Goal: Check status: Check status

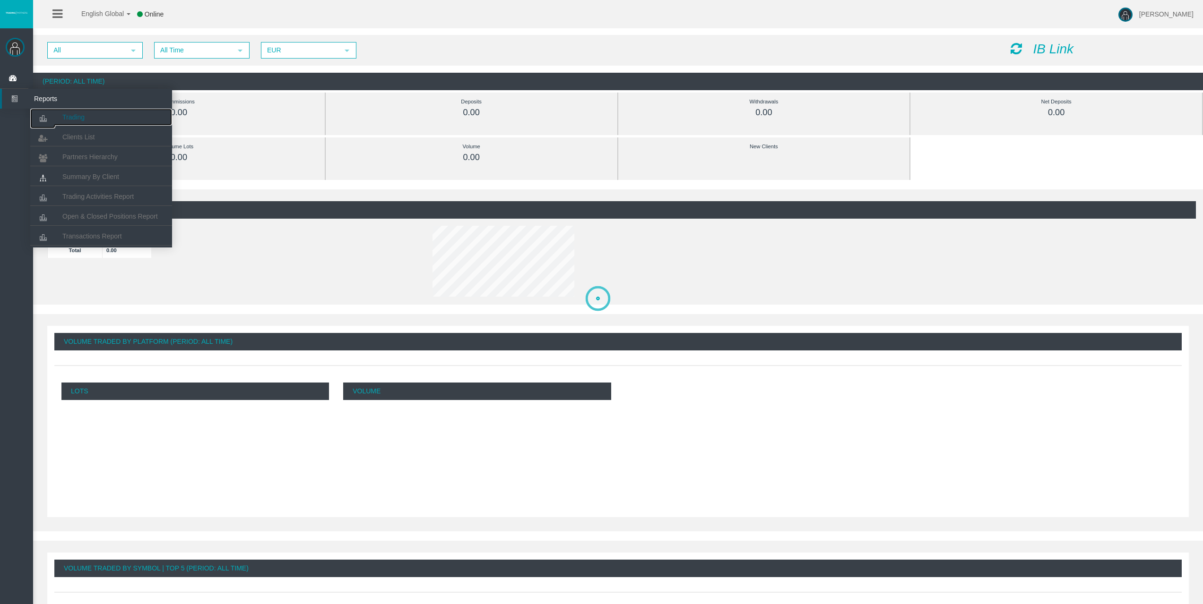
click at [74, 118] on span "Trading" at bounding box center [73, 117] width 22 height 8
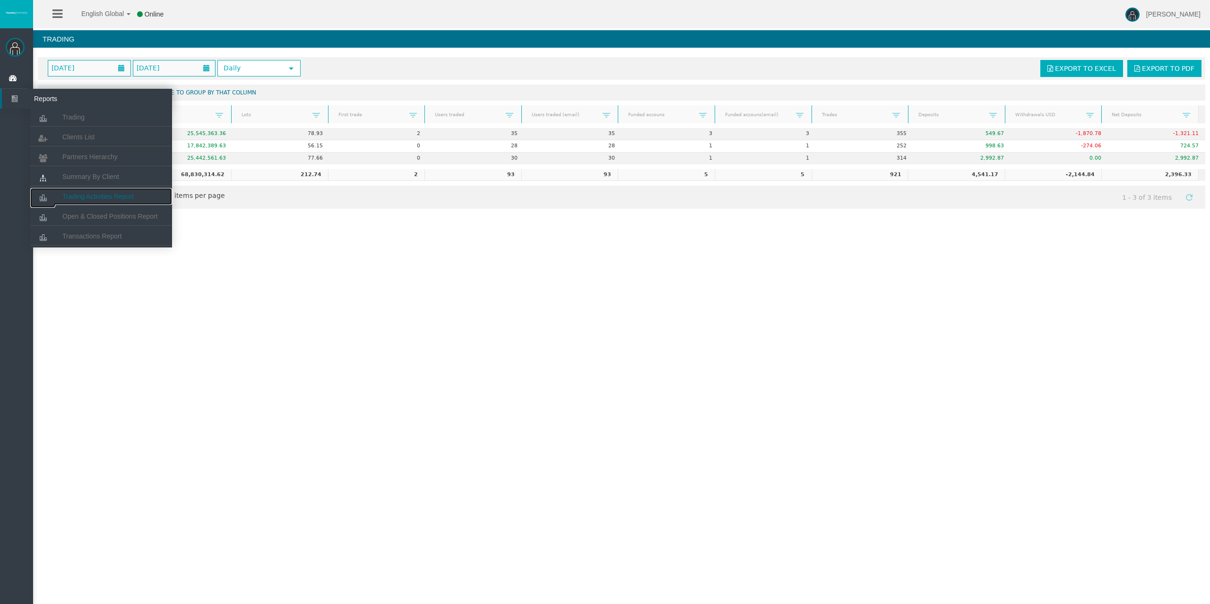
click at [95, 192] on link "Trading Activities Report" at bounding box center [101, 196] width 142 height 17
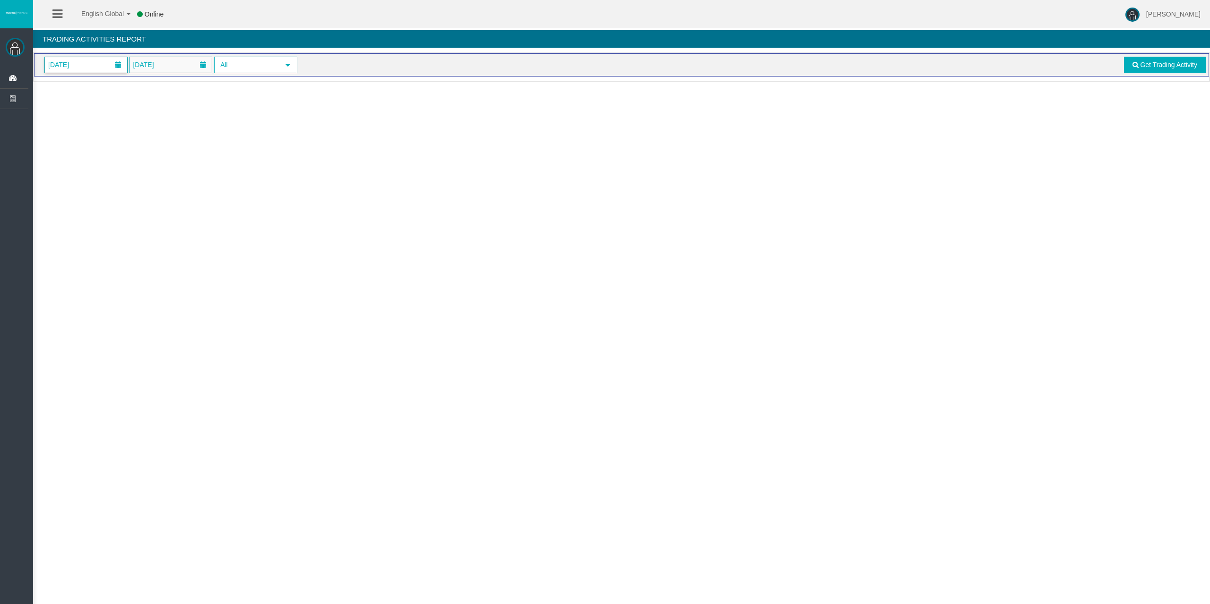
click at [88, 71] on span "[DATE]" at bounding box center [86, 65] width 82 height 16
click at [89, 68] on span "[DATE]" at bounding box center [86, 65] width 82 height 16
click at [135, 123] on link "3" at bounding box center [142, 127] width 17 height 17
click at [1173, 64] on span "Get Trading Activity" at bounding box center [1168, 65] width 57 height 8
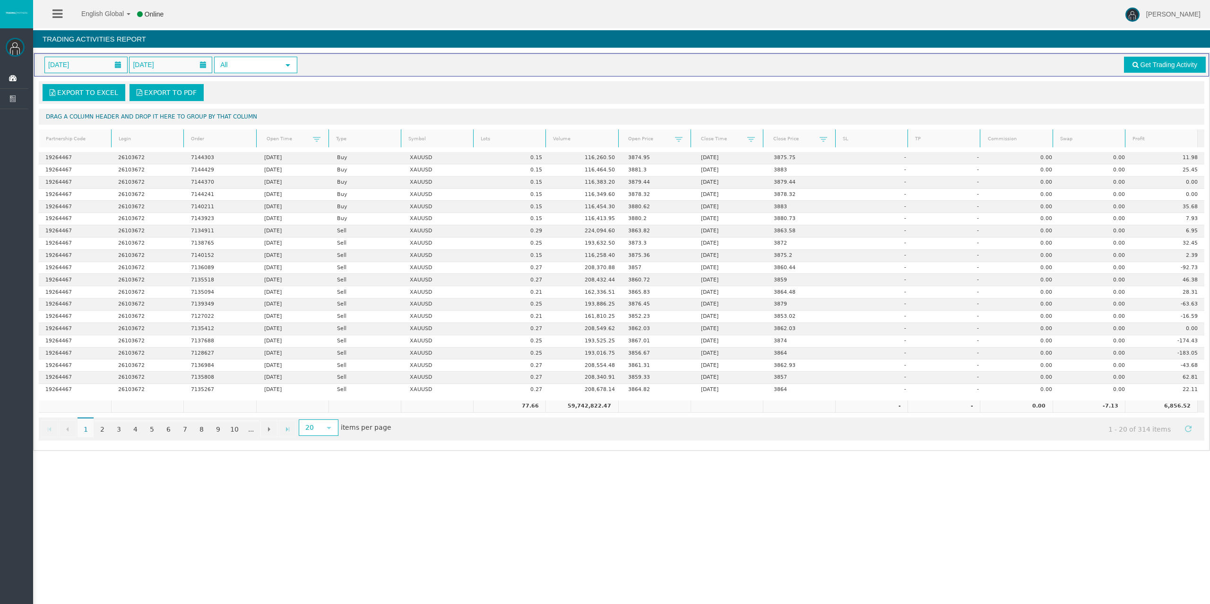
click at [497, 142] on link "Lots" at bounding box center [509, 139] width 69 height 13
click at [497, 142] on link "Lots" at bounding box center [509, 138] width 69 height 13
click at [100, 431] on link "2" at bounding box center [102, 429] width 16 height 17
click at [121, 435] on link "3" at bounding box center [119, 429] width 16 height 17
click at [139, 432] on link "4" at bounding box center [135, 429] width 16 height 17
